Goal: Task Accomplishment & Management: Manage account settings

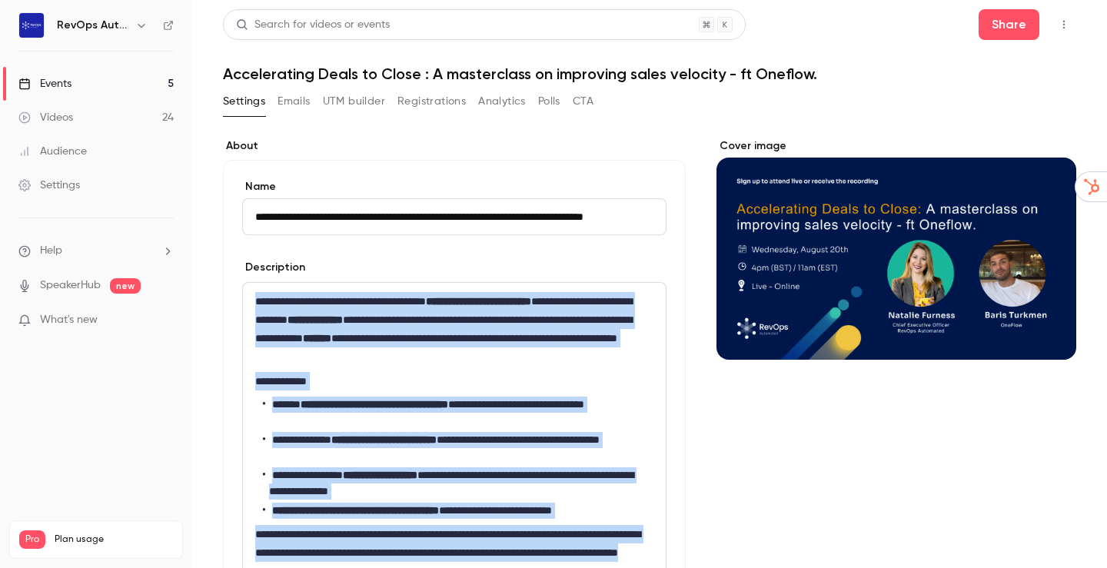
scroll to position [454, 0]
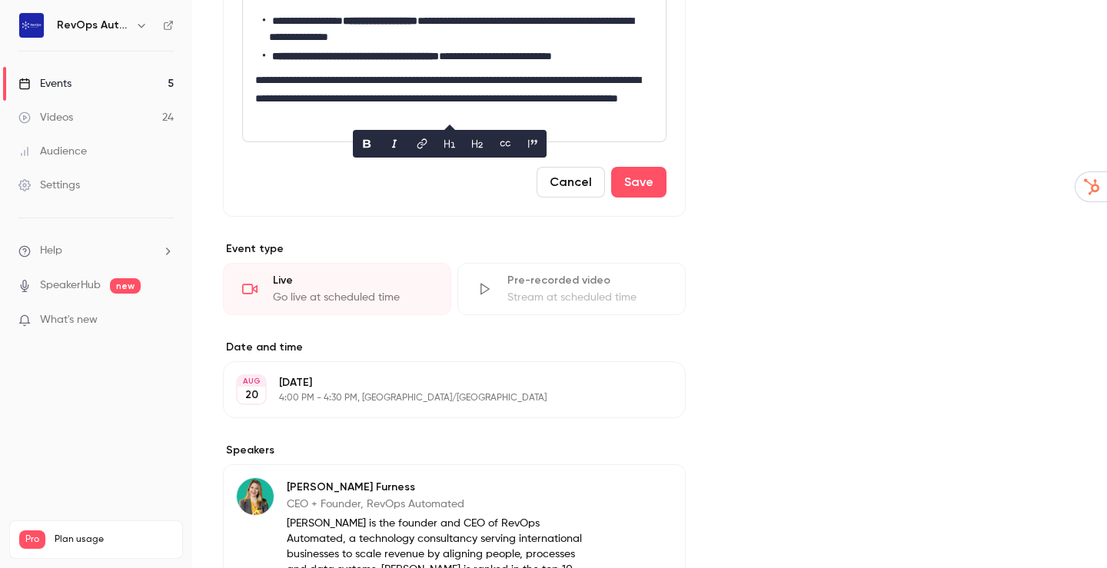
drag, startPoint x: 803, startPoint y: 197, endPoint x: 648, endPoint y: 348, distance: 216.9
click at [803, 197] on div "Cover image" at bounding box center [897, 250] width 360 height 1132
click at [461, 380] on p "[DATE]" at bounding box center [441, 382] width 325 height 15
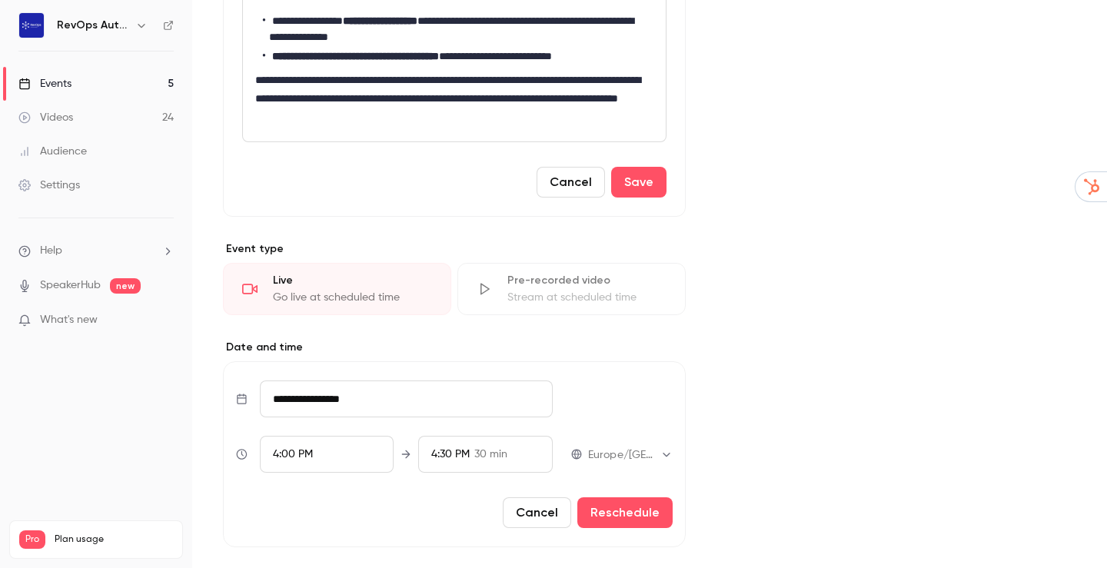
click at [345, 396] on input "**********" at bounding box center [406, 399] width 293 height 37
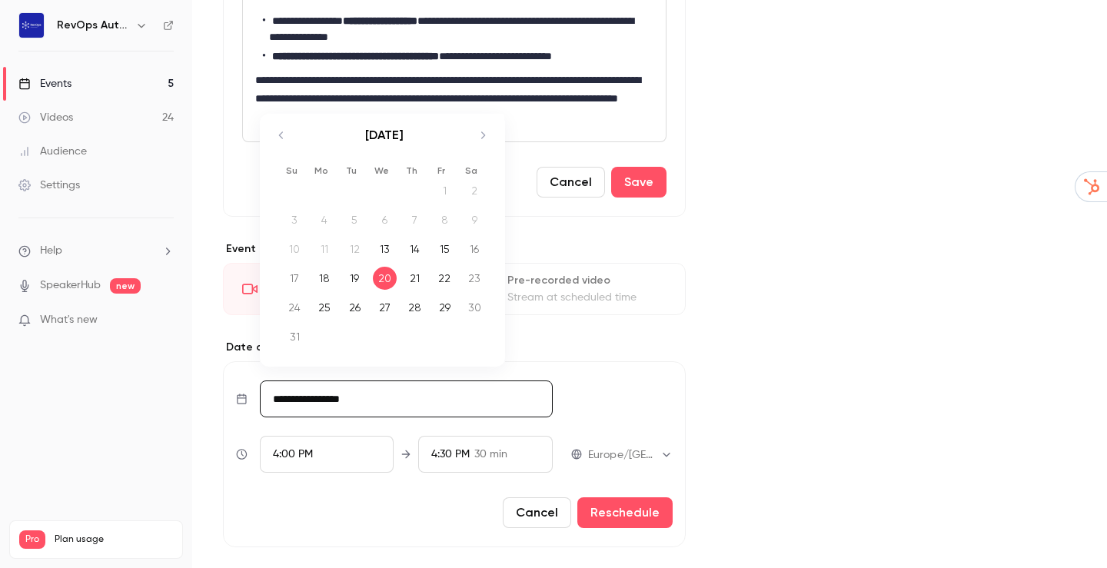
click at [483, 131] on icon "Move forward to switch to the next month." at bounding box center [483, 135] width 18 height 18
click at [417, 212] on div "4" at bounding box center [415, 212] width 24 height 23
type input "**********"
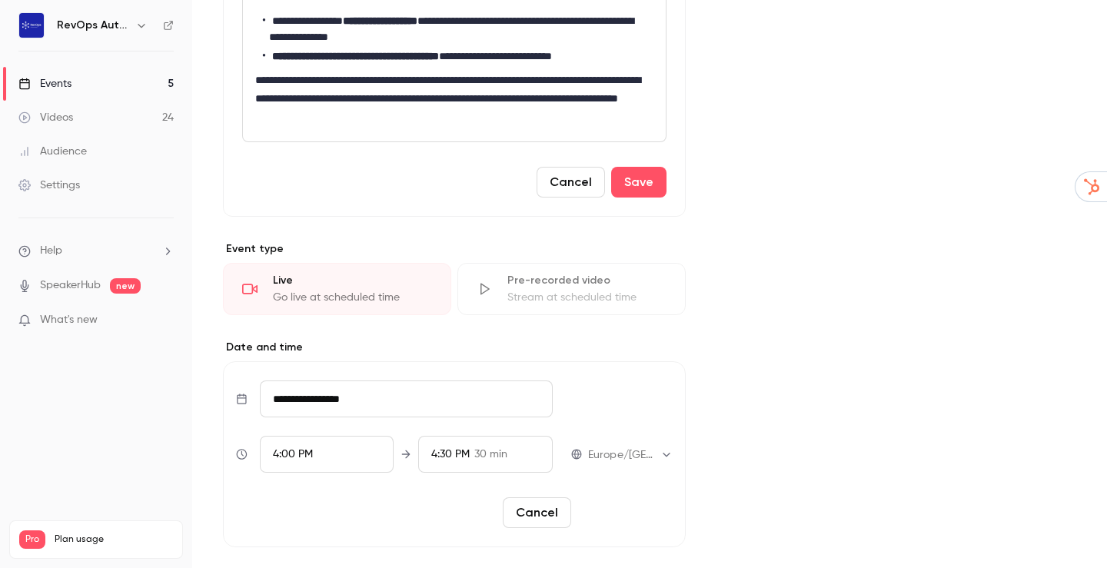
click at [633, 514] on button "Reschedule" at bounding box center [624, 512] width 95 height 31
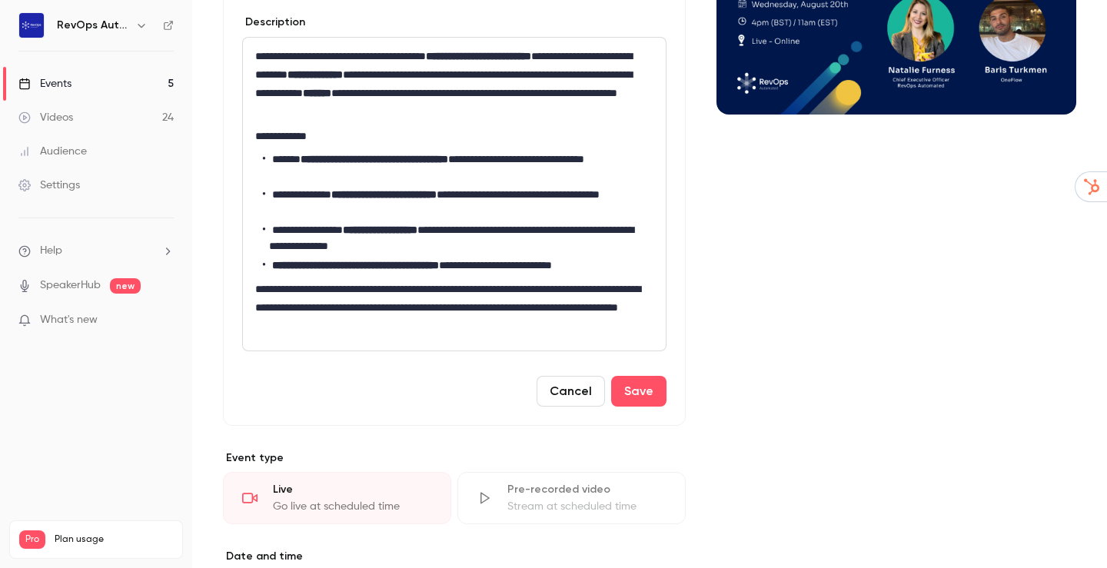
scroll to position [0, 0]
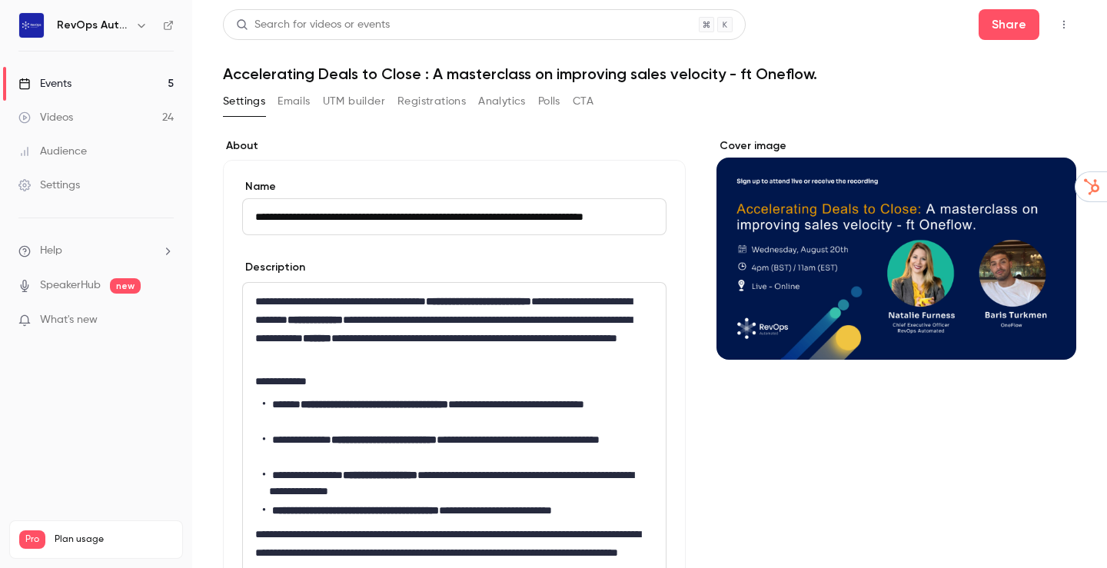
click at [840, 294] on div "Cover image" at bounding box center [897, 248] width 360 height 221
click at [0, 0] on input "Cover image" at bounding box center [0, 0] width 0 height 0
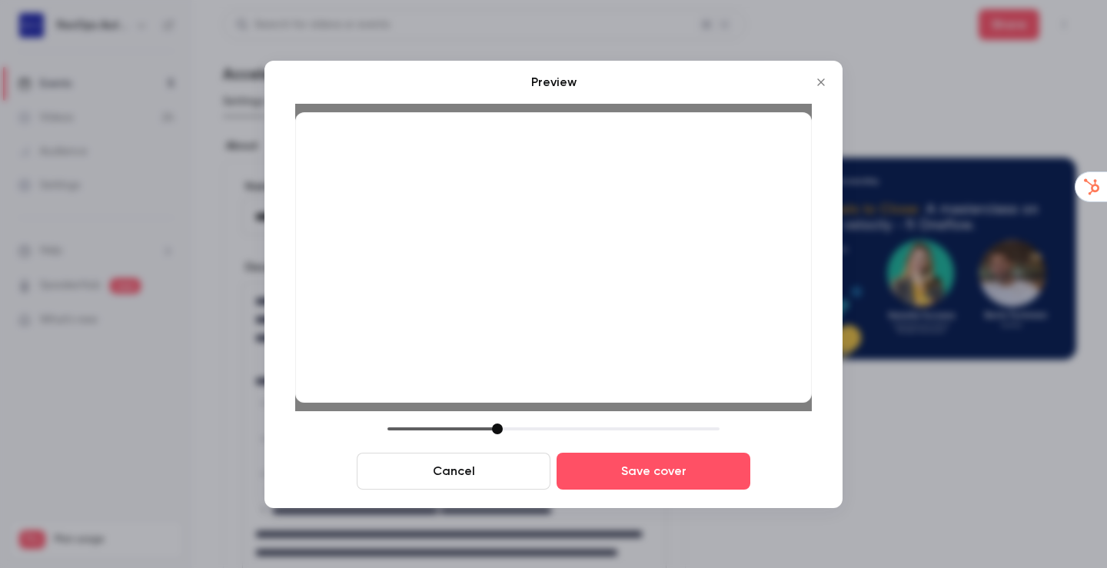
click at [820, 81] on icon "Close" at bounding box center [820, 81] width 7 height 7
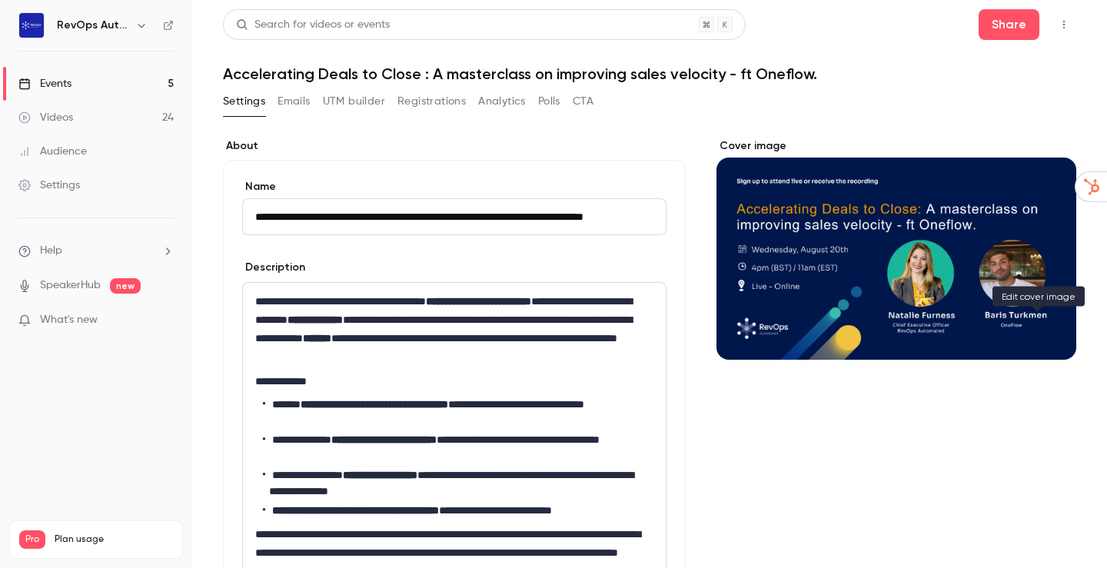
click at [1040, 331] on icon "Cover image" at bounding box center [1048, 332] width 17 height 12
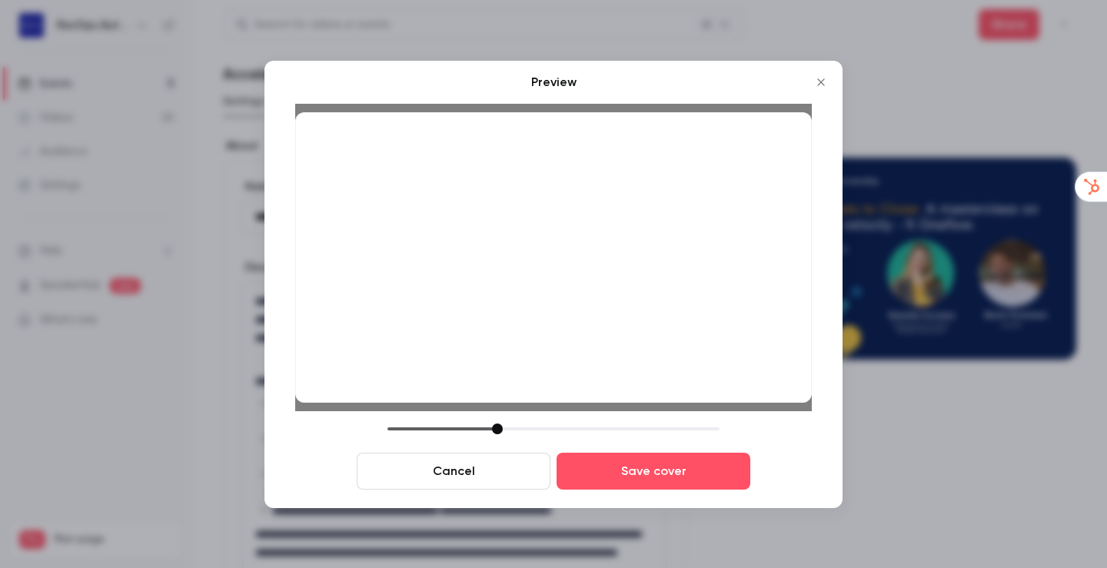
click at [825, 73] on button "Close" at bounding box center [821, 82] width 31 height 31
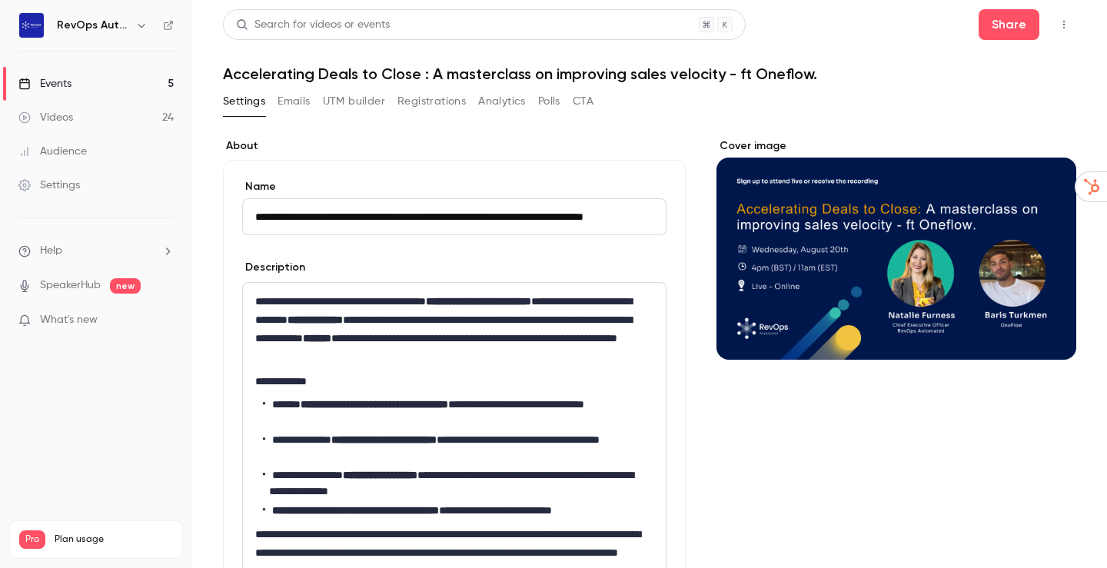
click at [973, 272] on div "Cover image" at bounding box center [897, 248] width 360 height 221
click at [0, 0] on input "Cover image" at bounding box center [0, 0] width 0 height 0
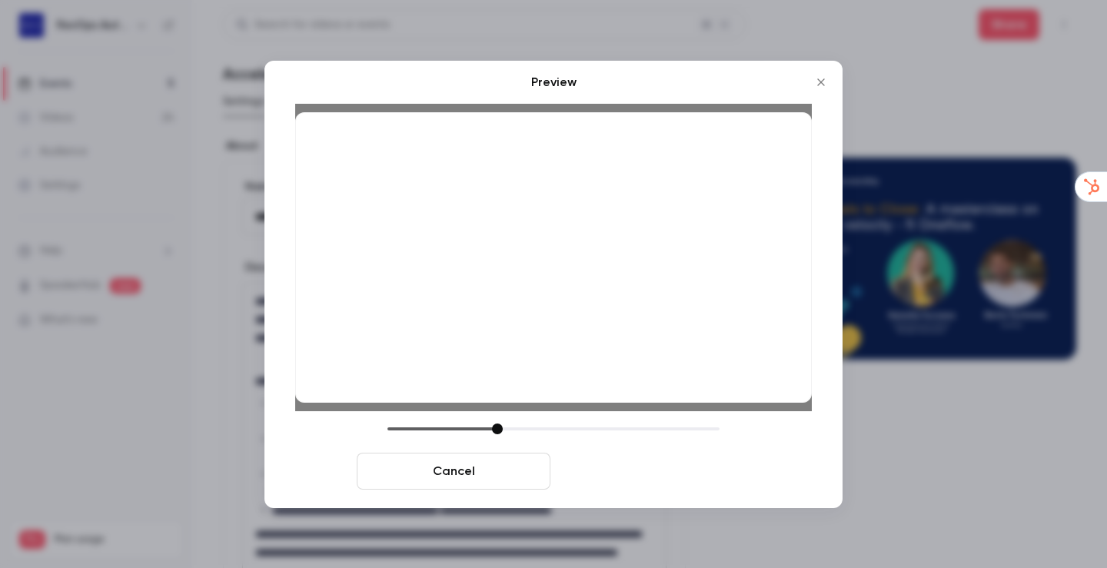
click at [714, 464] on button "Save cover" at bounding box center [654, 471] width 194 height 37
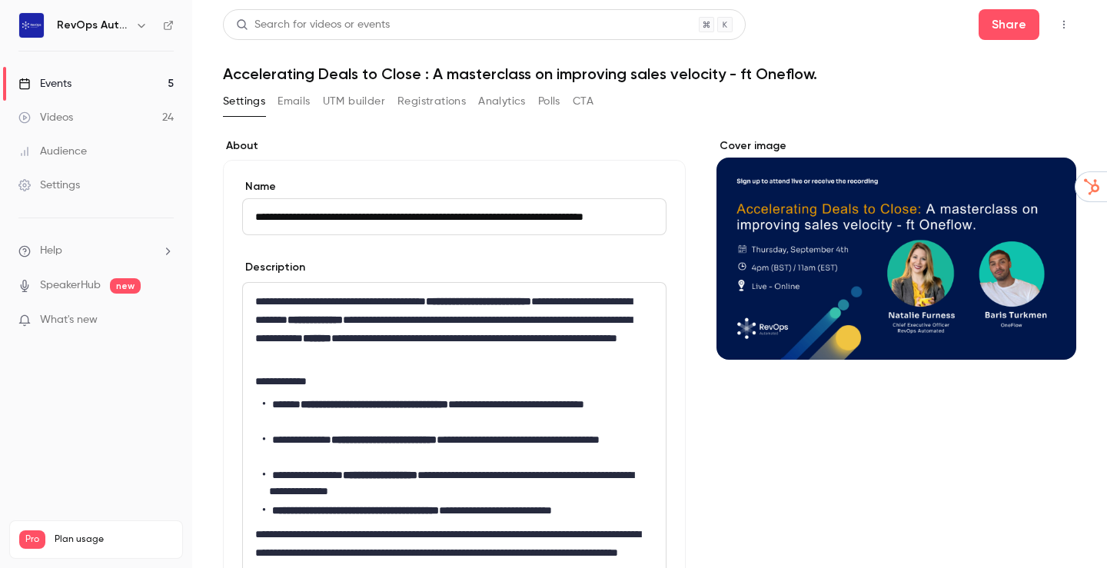
click at [1052, 18] on button "button" at bounding box center [1064, 24] width 25 height 25
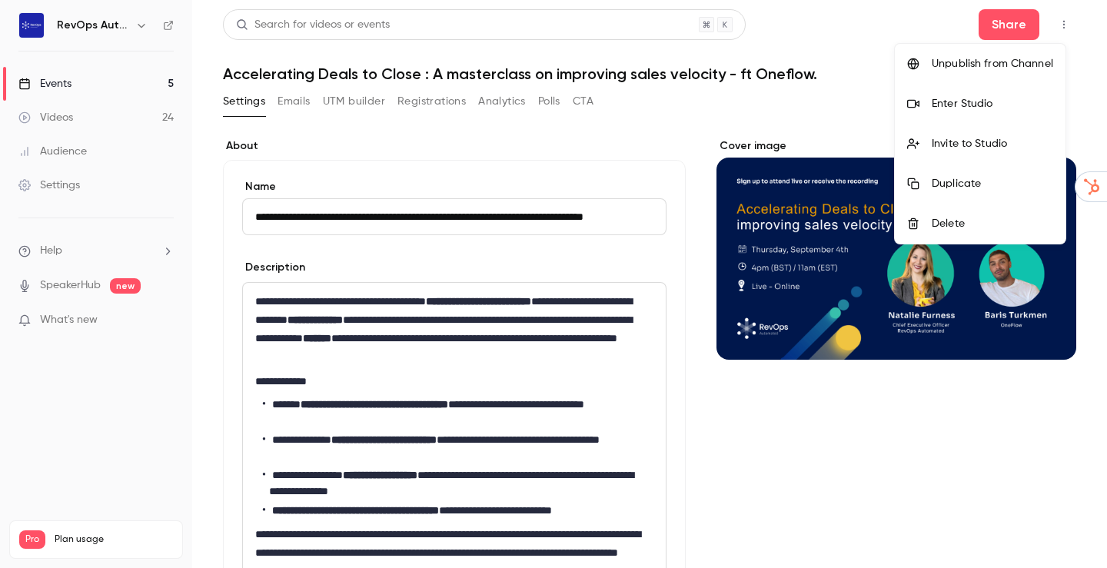
click at [1029, 67] on div "Unpublish from Channel" at bounding box center [992, 63] width 121 height 15
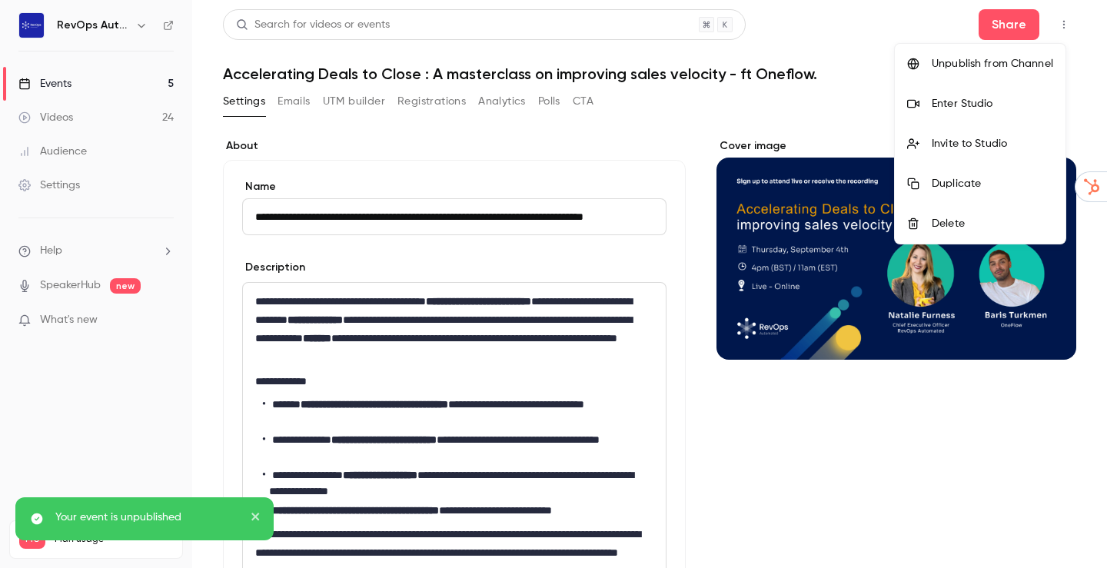
click at [1006, 63] on div "Unpublish from Channel" at bounding box center [992, 63] width 121 height 15
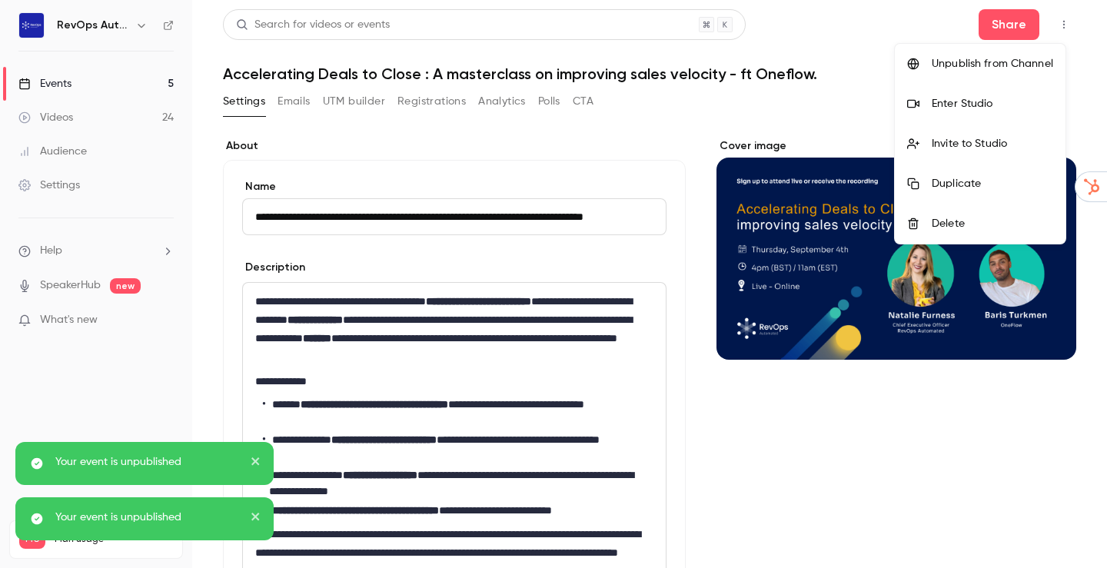
click at [254, 459] on icon "close" at bounding box center [256, 461] width 11 height 12
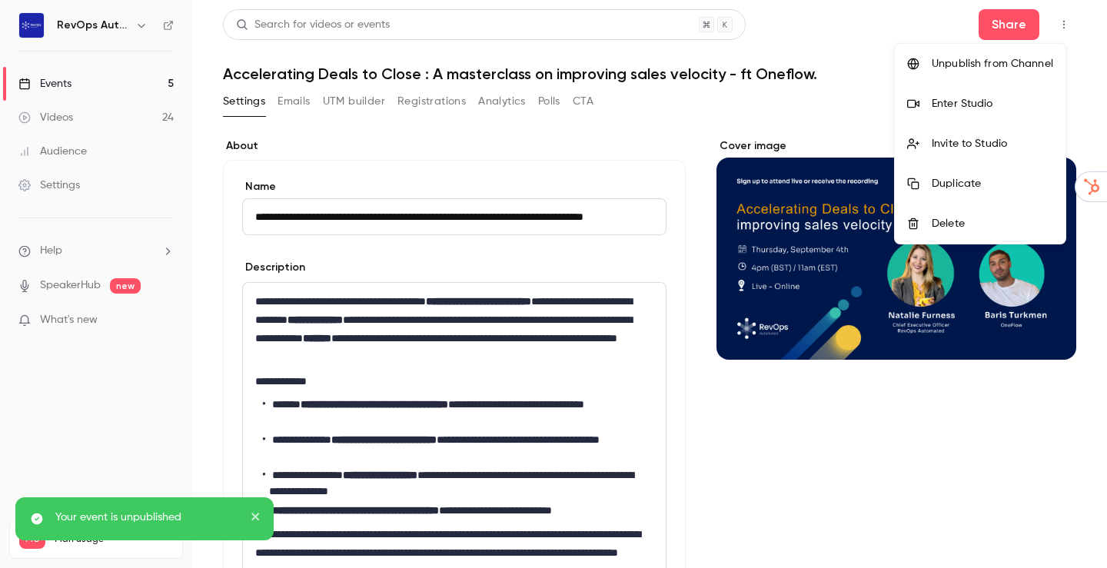
click at [84, 81] on div at bounding box center [553, 284] width 1107 height 568
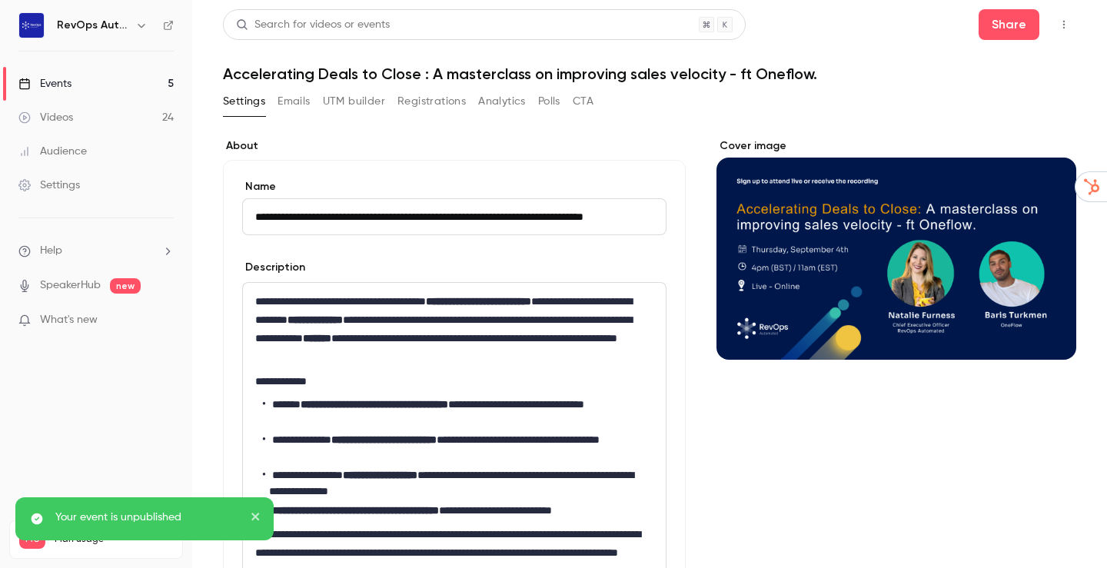
click at [58, 81] on div "Events" at bounding box center [44, 83] width 53 height 15
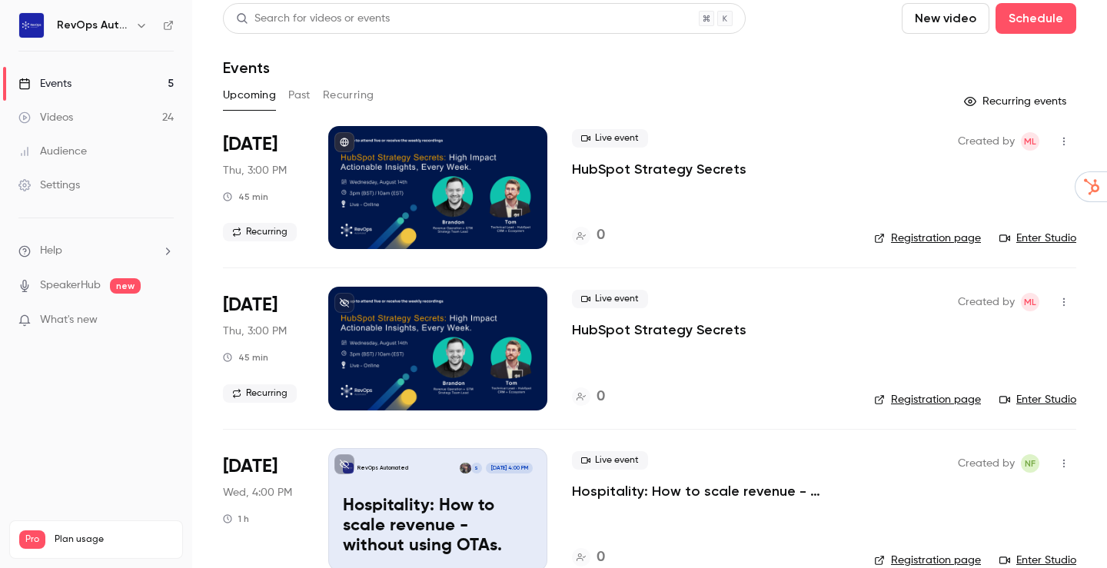
scroll to position [290, 0]
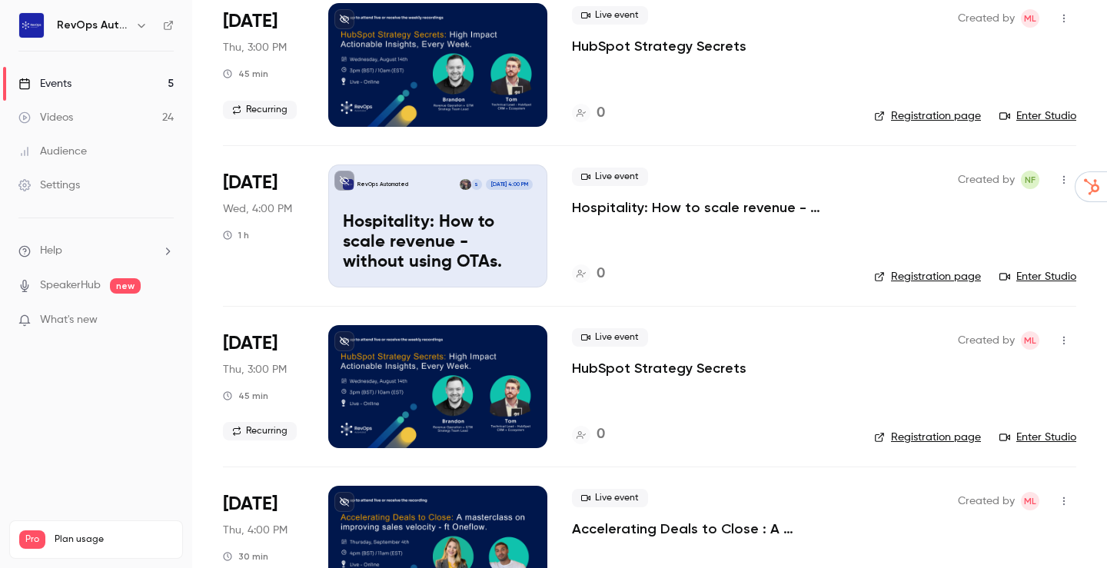
click at [711, 394] on div "Live event HubSpot Strategy Secrets 0" at bounding box center [711, 386] width 278 height 123
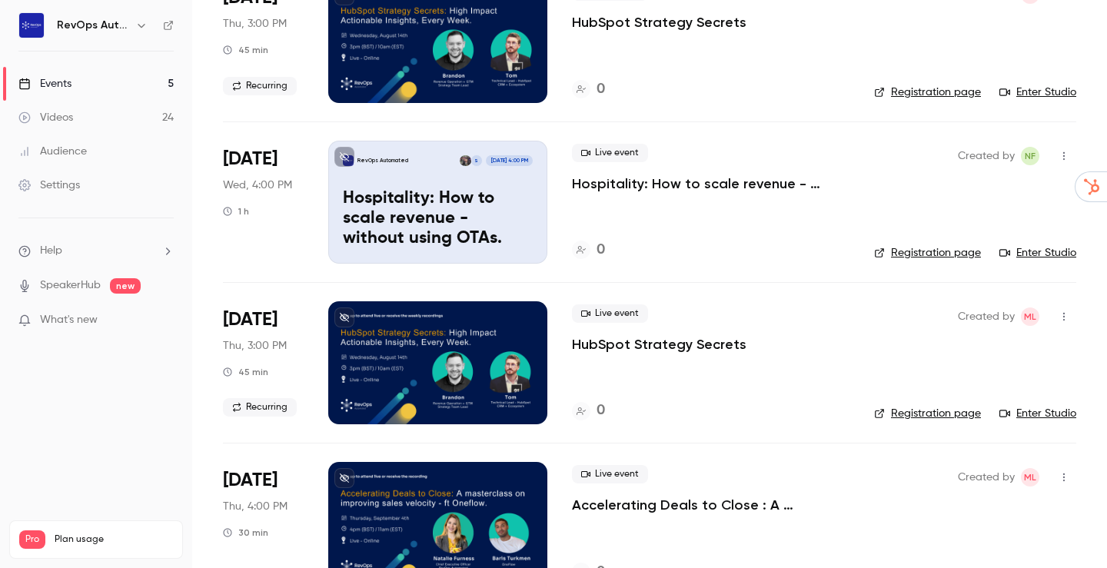
scroll to position [358, 0]
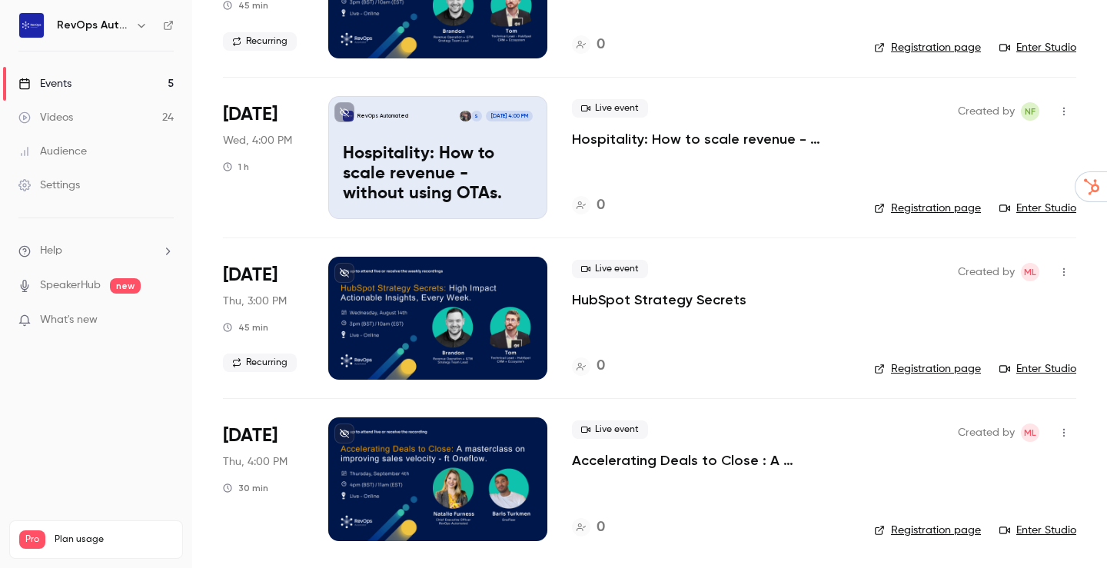
click at [728, 461] on p "Accelerating Deals to Close : A masterclass on improving sales velocity - ft On…" at bounding box center [711, 460] width 278 height 18
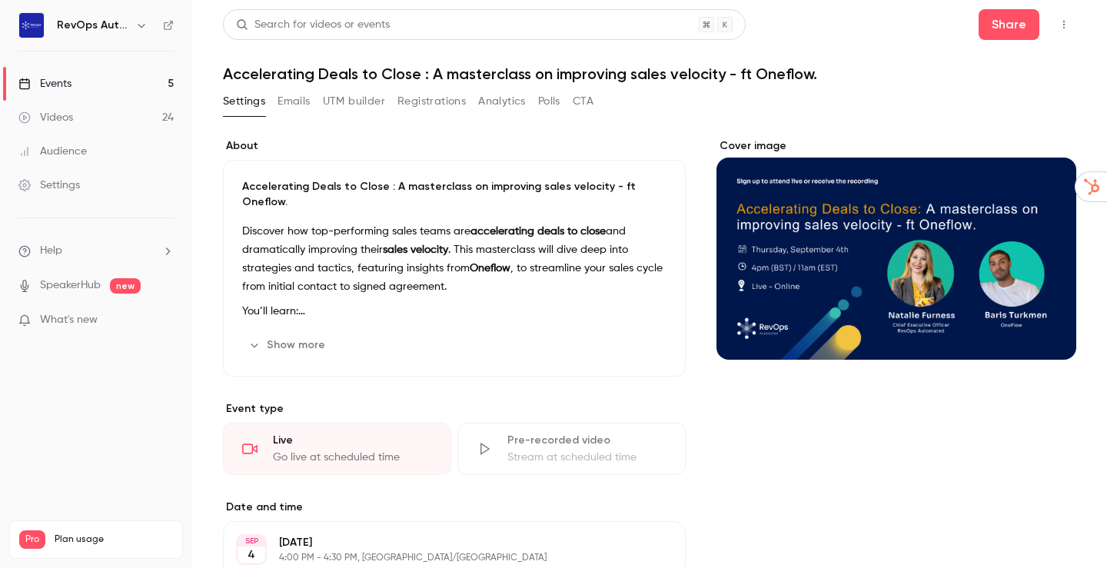
click at [1058, 25] on icon "button" at bounding box center [1064, 24] width 12 height 11
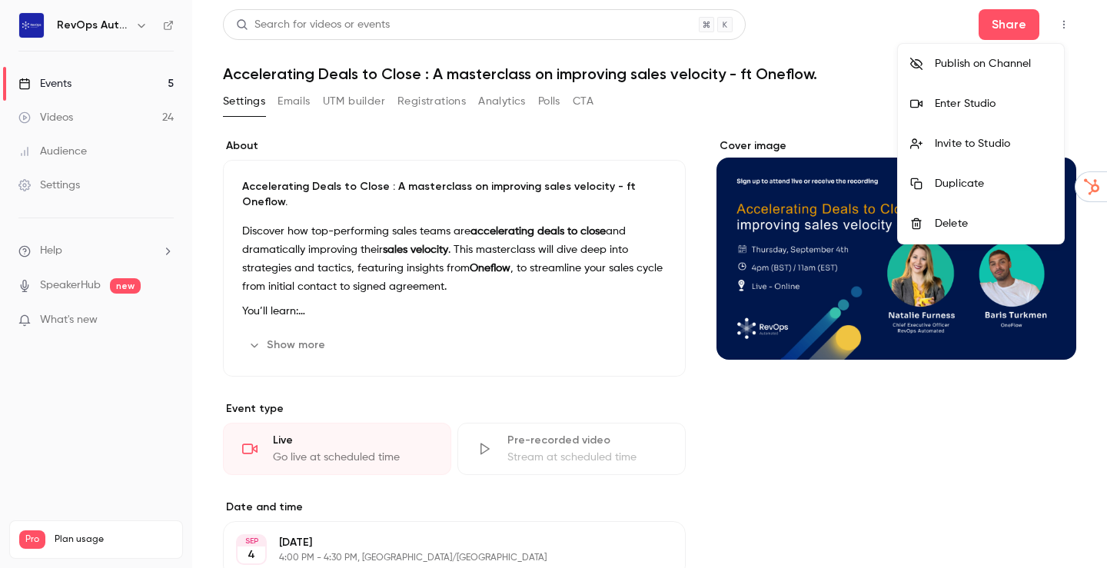
click at [1004, 68] on div "Publish on Channel" at bounding box center [993, 63] width 117 height 15
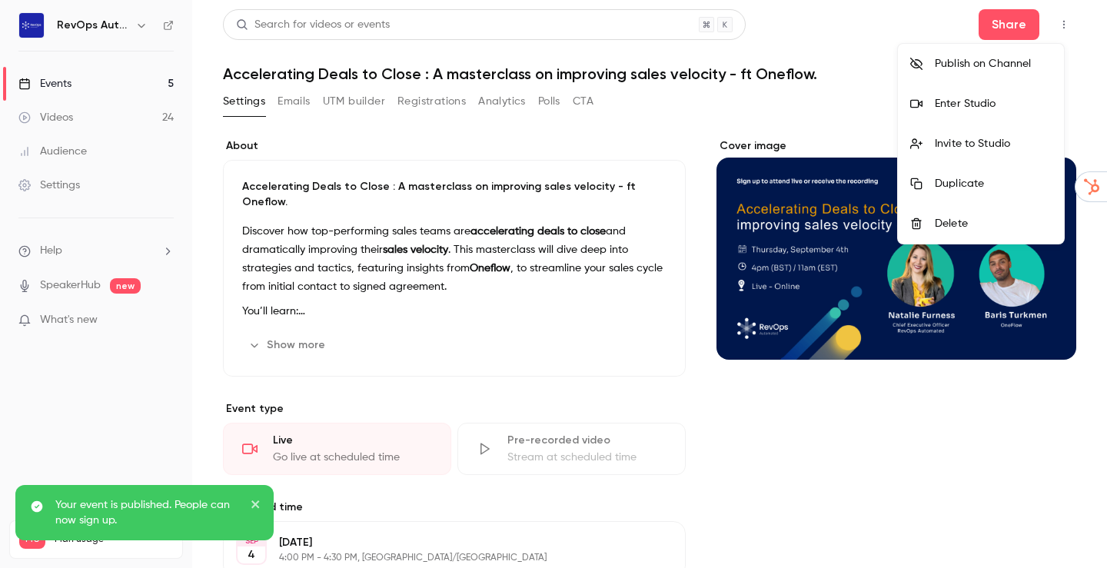
click at [808, 462] on div at bounding box center [553, 284] width 1107 height 568
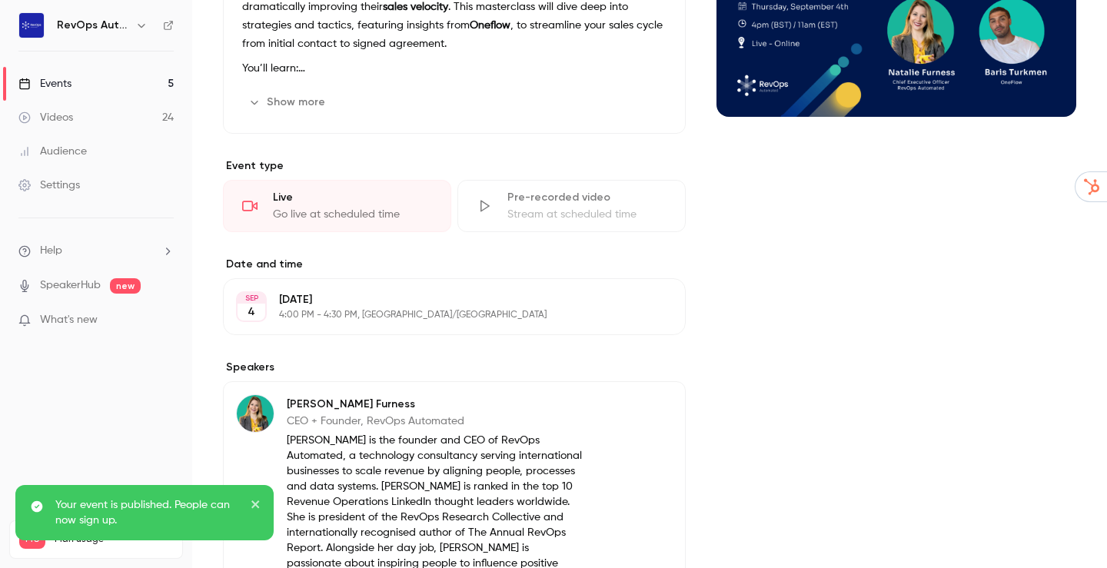
scroll to position [424, 0]
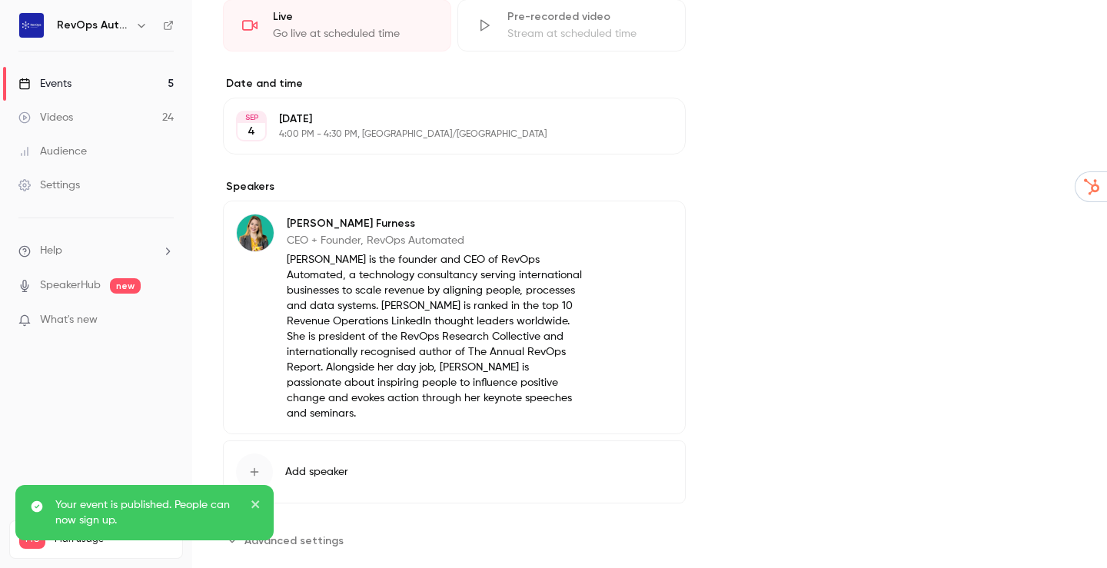
click at [261, 507] on icon "close" at bounding box center [256, 504] width 11 height 12
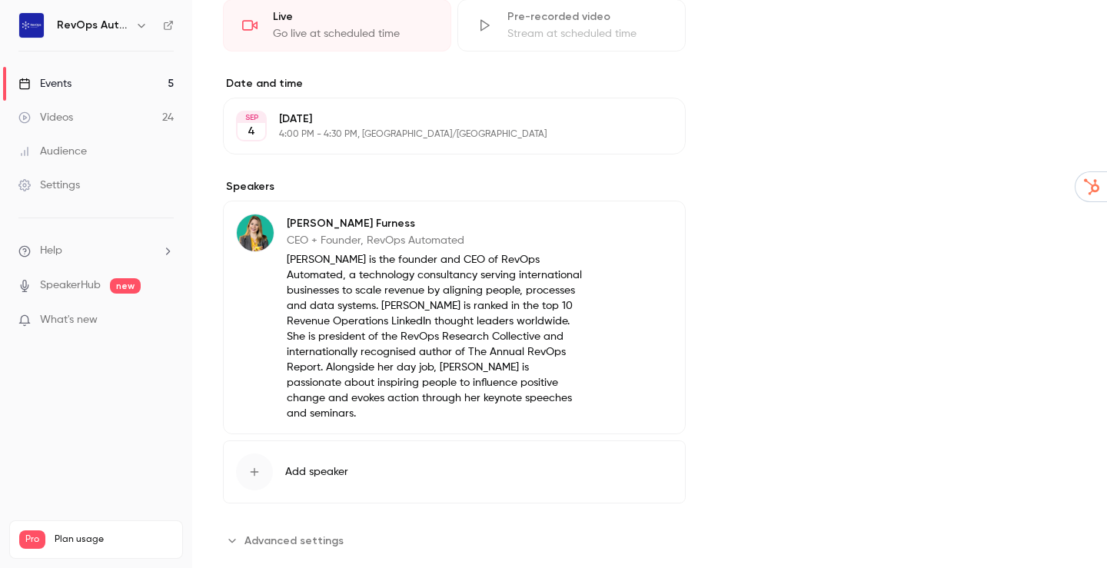
click at [268, 454] on div at bounding box center [254, 472] width 37 height 37
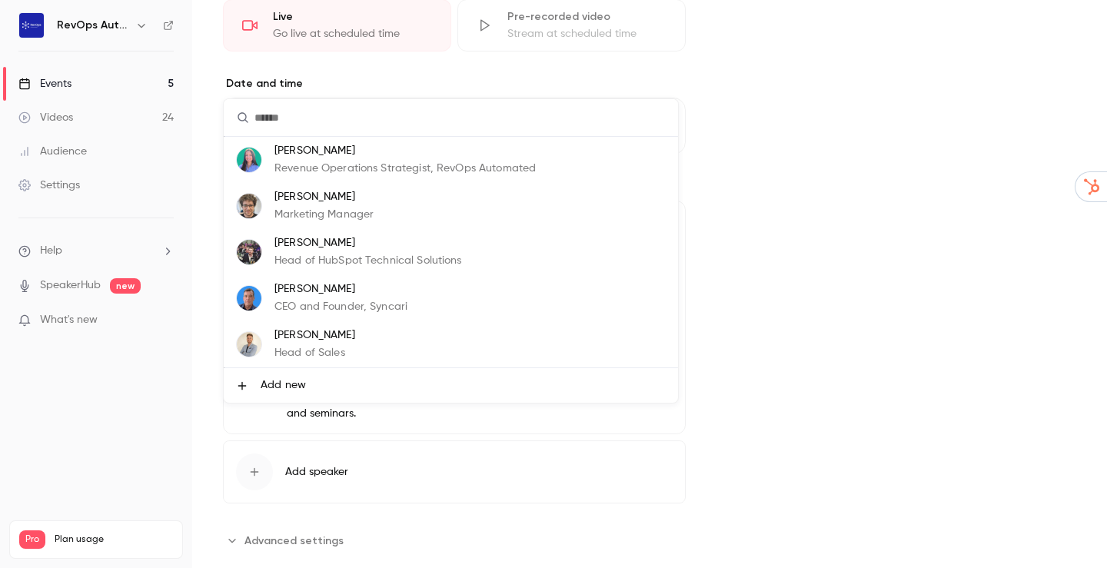
click at [342, 120] on input "text" at bounding box center [451, 117] width 454 height 37
type input "*"
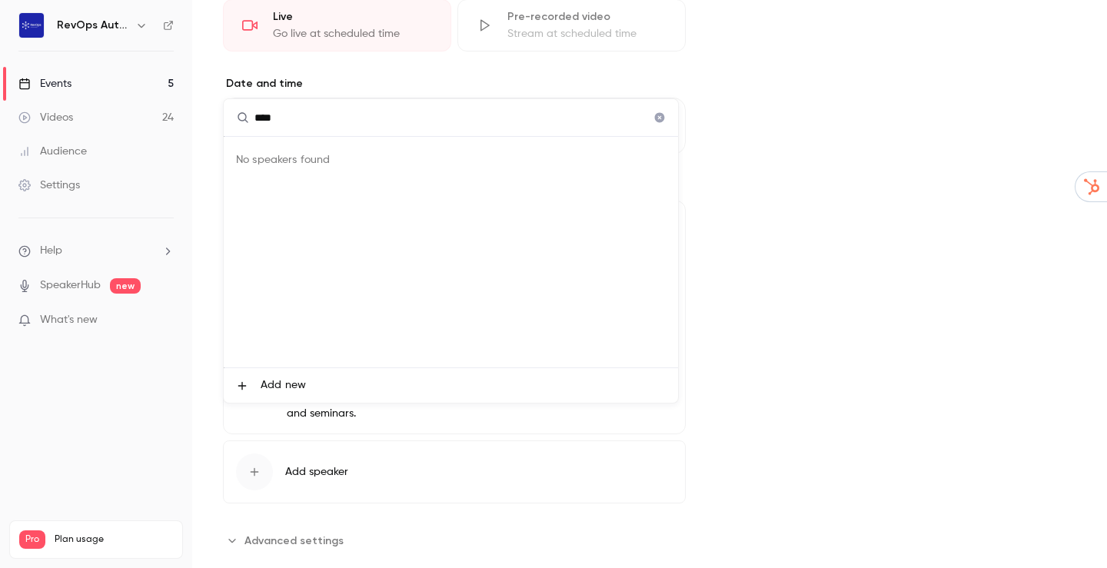
type input "****"
click at [291, 382] on span "Add new" at bounding box center [283, 385] width 45 height 16
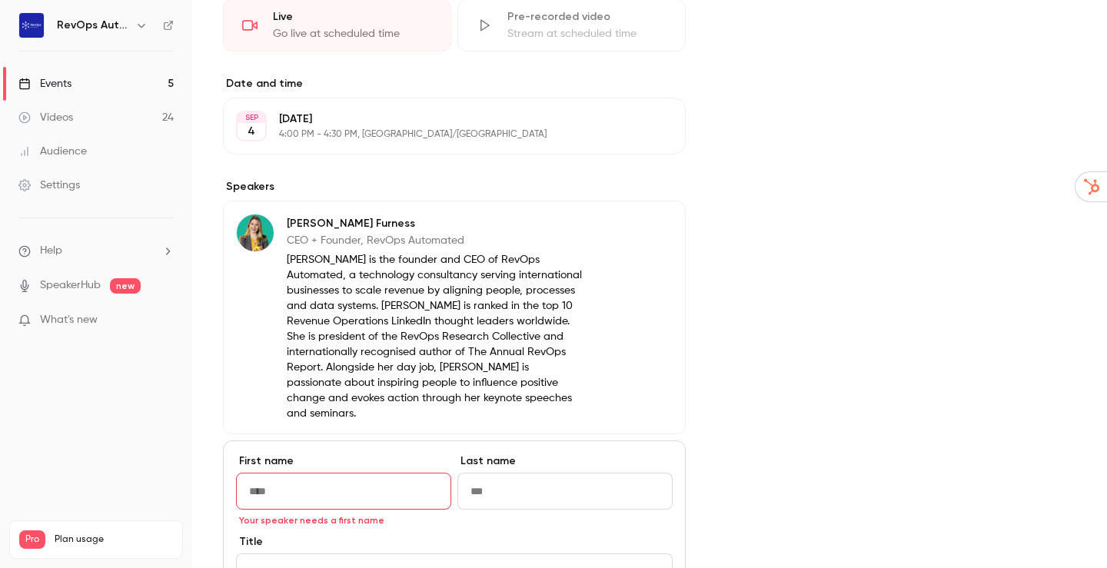
click at [368, 473] on input "First name" at bounding box center [343, 491] width 215 height 37
type input "*****"
type input "*"
type input "*******"
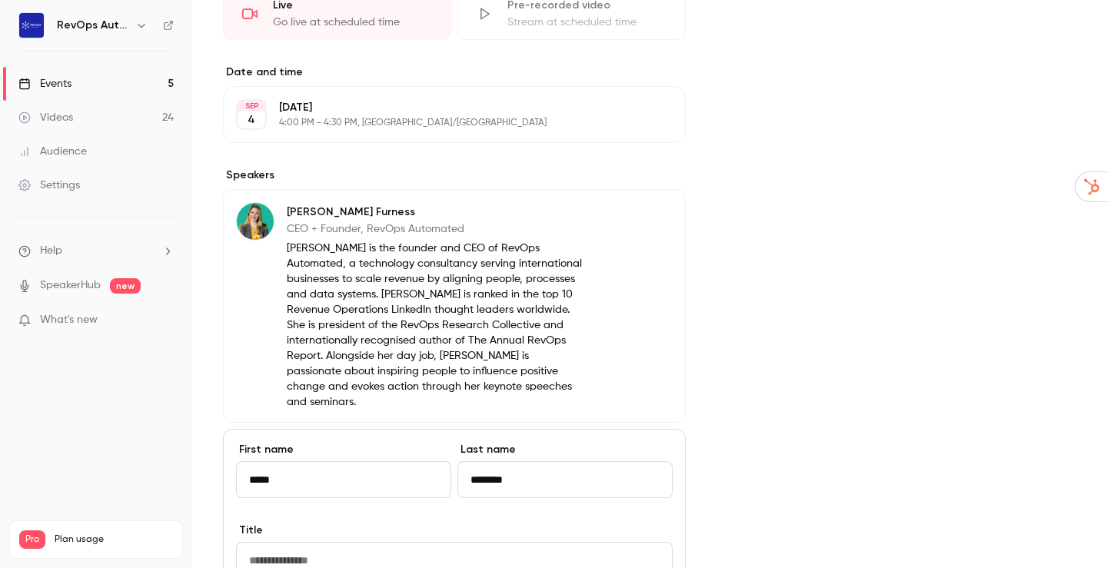
scroll to position [451, 0]
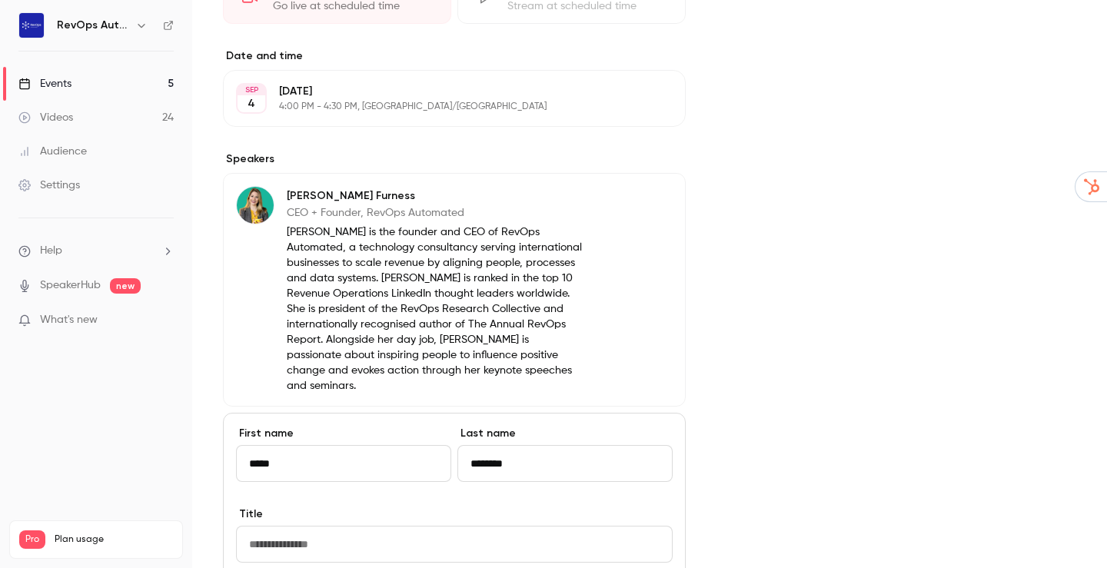
click at [351, 526] on input "Title" at bounding box center [454, 544] width 437 height 37
paste input "**********"
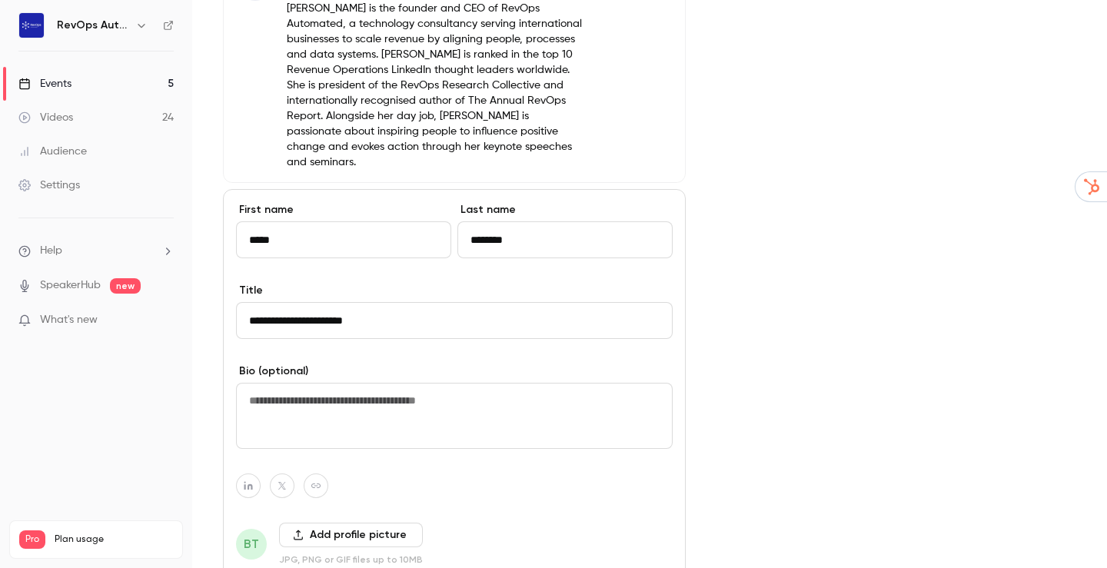
scroll to position [786, 0]
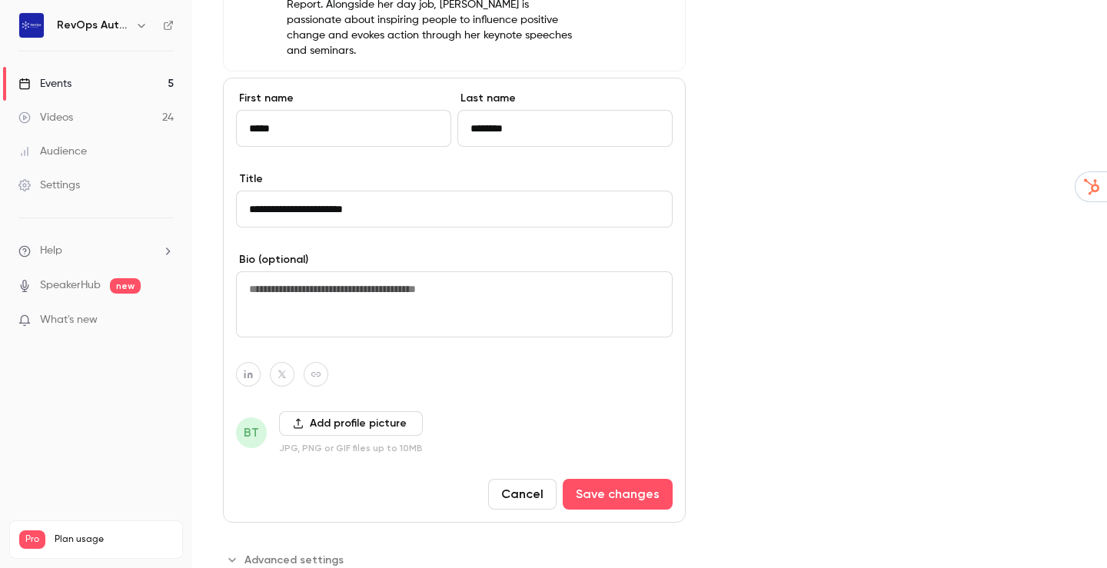
type input "**********"
click at [341, 411] on button "Add profile picture" at bounding box center [351, 423] width 144 height 25
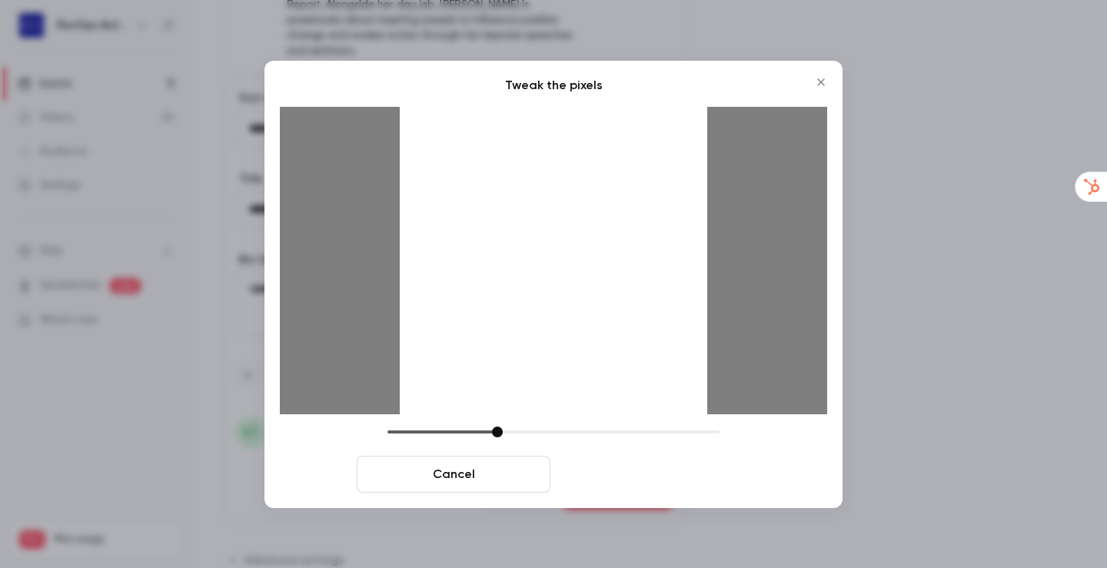
click at [658, 469] on button "Crop and save" at bounding box center [654, 474] width 194 height 37
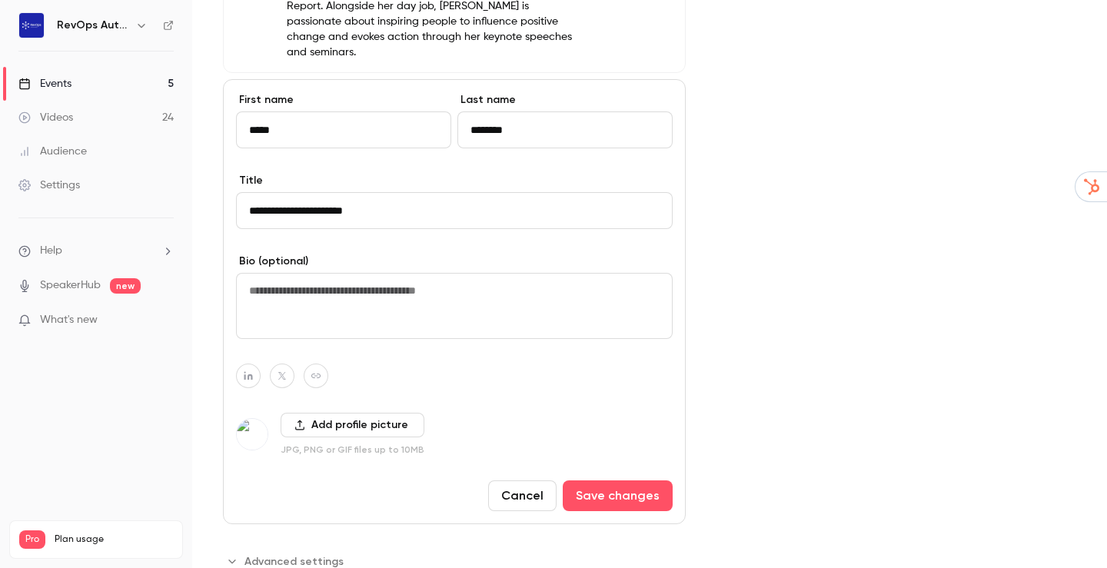
scroll to position [774, 0]
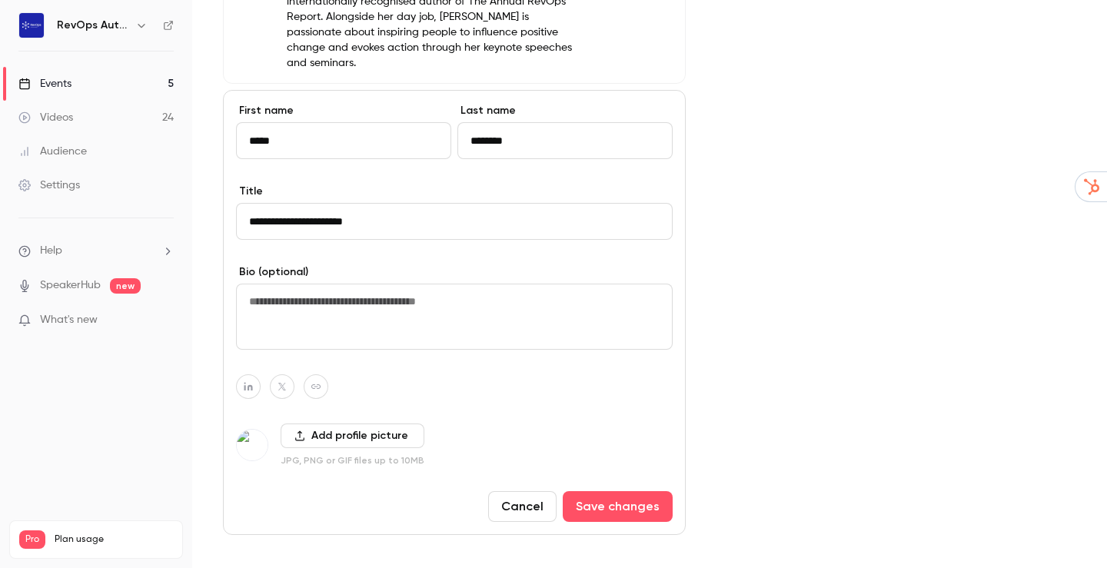
click at [361, 284] on textarea at bounding box center [454, 317] width 437 height 66
paste textarea "**********"
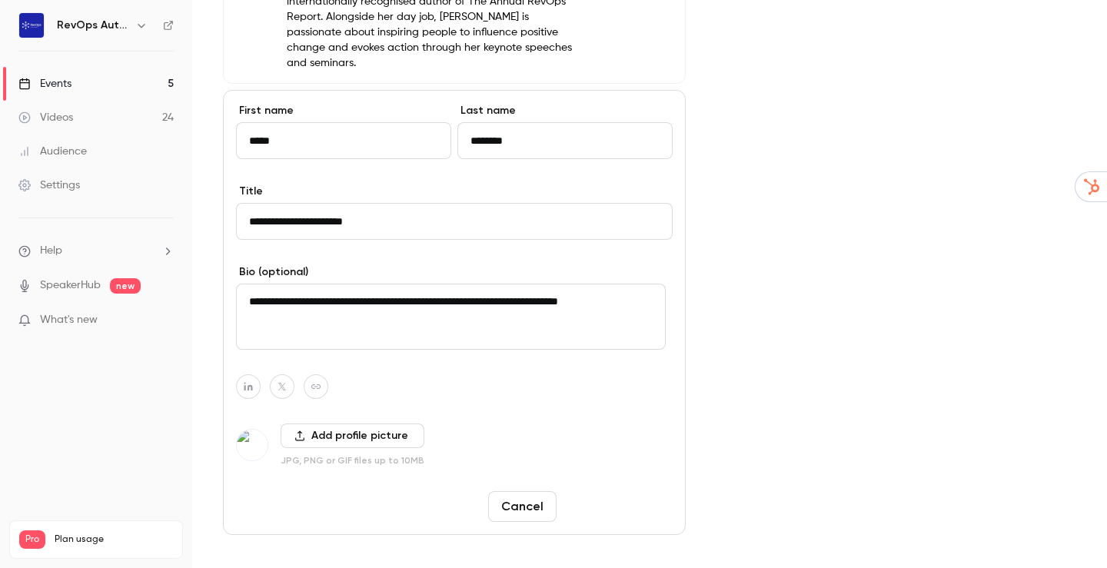
type textarea "**********"
click at [620, 491] on button "Save changes" at bounding box center [618, 506] width 110 height 31
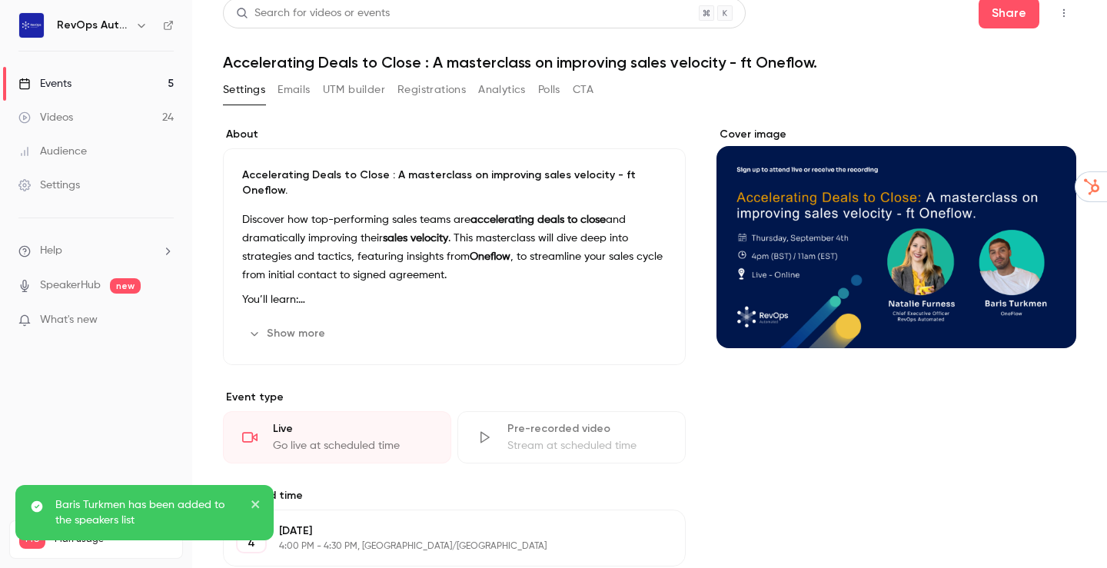
scroll to position [0, 0]
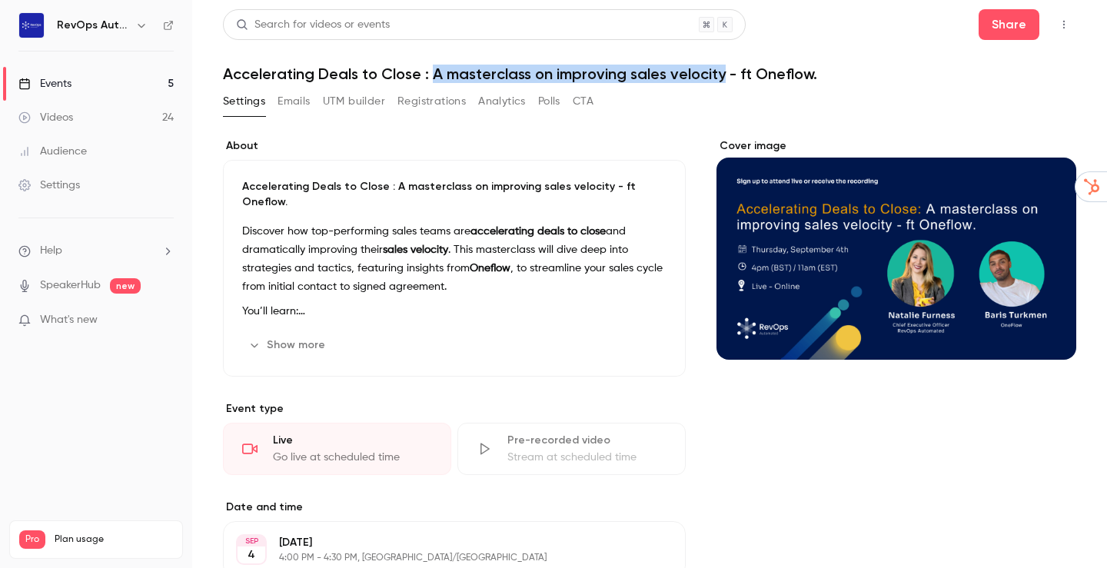
drag, startPoint x: 429, startPoint y: 74, endPoint x: 722, endPoint y: 79, distance: 293.0
click at [722, 79] on h1 "Accelerating Deals to Close : A masterclass on improving sales velocity - ft On…" at bounding box center [649, 74] width 853 height 18
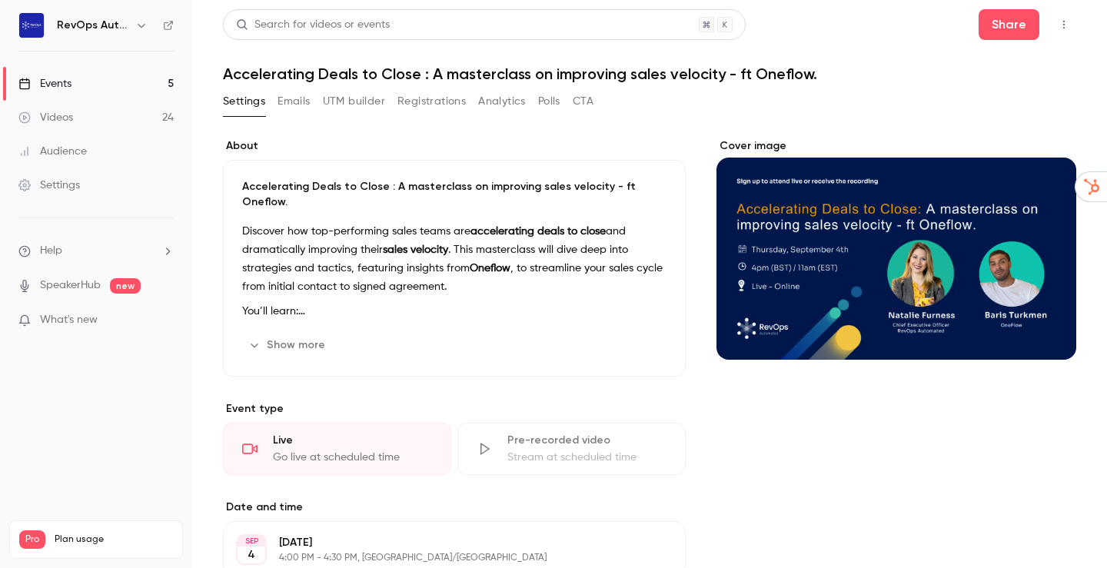
click at [239, 70] on h1 "Accelerating Deals to Close : A masterclass on improving sales velocity - ft On…" at bounding box center [649, 74] width 853 height 18
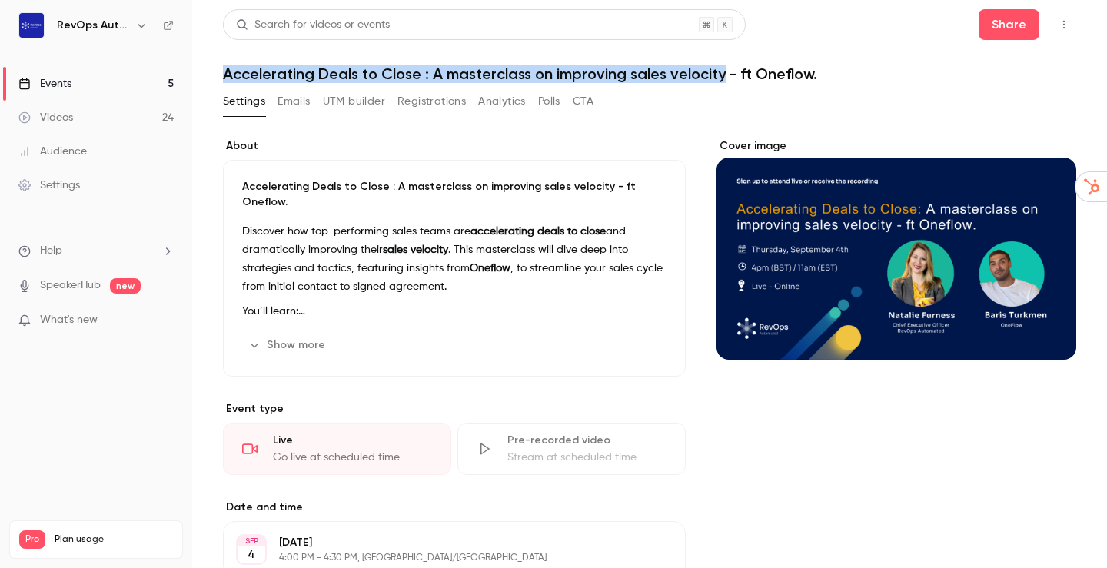
drag, startPoint x: 231, startPoint y: 74, endPoint x: 721, endPoint y: 72, distance: 489.7
click at [721, 72] on h1 "Accelerating Deals to Close : A masterclass on improving sales velocity - ft On…" at bounding box center [649, 74] width 853 height 18
copy h1 "Accelerating Deals to Close : A masterclass on improving sales velocity"
click at [345, 102] on button "UTM builder" at bounding box center [354, 101] width 62 height 25
